Goal: Task Accomplishment & Management: Use online tool/utility

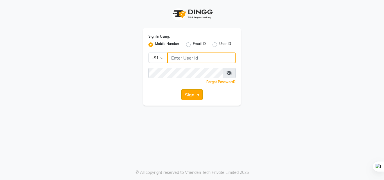
type input "6309731010"
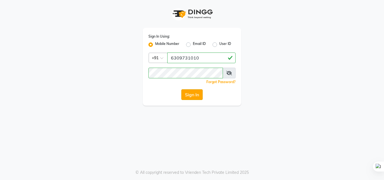
click at [193, 91] on button "Sign In" at bounding box center [191, 94] width 21 height 11
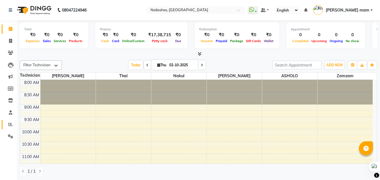
click at [12, 125] on icon at bounding box center [10, 124] width 4 height 4
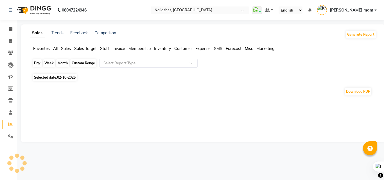
click at [38, 66] on div "Day" at bounding box center [37, 63] width 9 height 8
select select "10"
select select "2025"
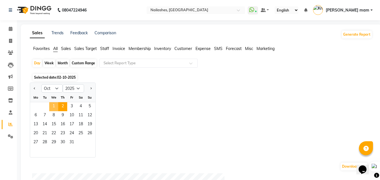
click at [56, 106] on span "1" at bounding box center [53, 106] width 9 height 9
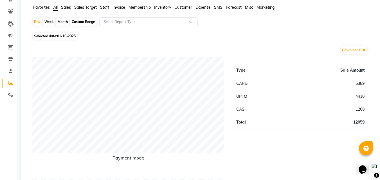
scroll to position [28, 0]
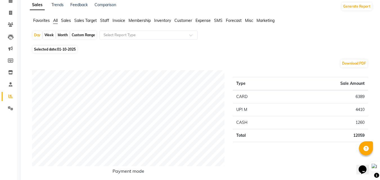
click at [105, 21] on span "Staff" at bounding box center [104, 20] width 9 height 5
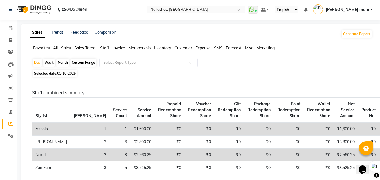
scroll to position [0, 0]
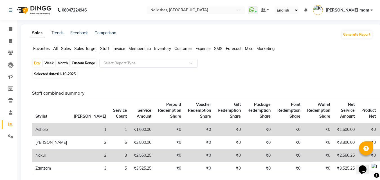
click at [62, 63] on div "Month" at bounding box center [62, 63] width 13 height 8
select select "10"
select select "2025"
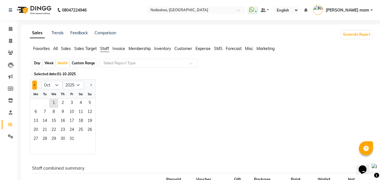
click at [34, 86] on button "Previous month" at bounding box center [34, 85] width 4 height 9
select select "9"
click at [33, 103] on span "1" at bounding box center [35, 103] width 9 height 9
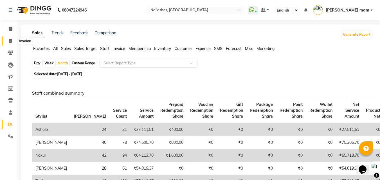
click at [12, 40] on icon at bounding box center [10, 41] width 3 height 4
select select "service"
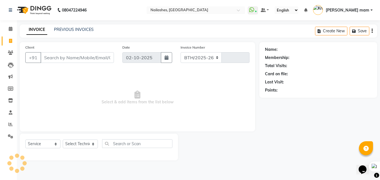
select select "5759"
type input "0985"
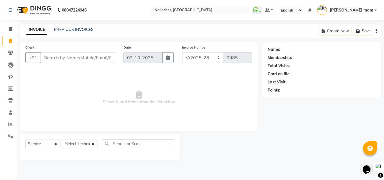
drag, startPoint x: 139, startPoint y: 33, endPoint x: 152, endPoint y: 40, distance: 15.4
click at [139, 33] on div "INVOICE PREVIOUS INVOICES Create New Save" at bounding box center [201, 30] width 362 height 13
